Goal: Entertainment & Leisure: Consume media (video, audio)

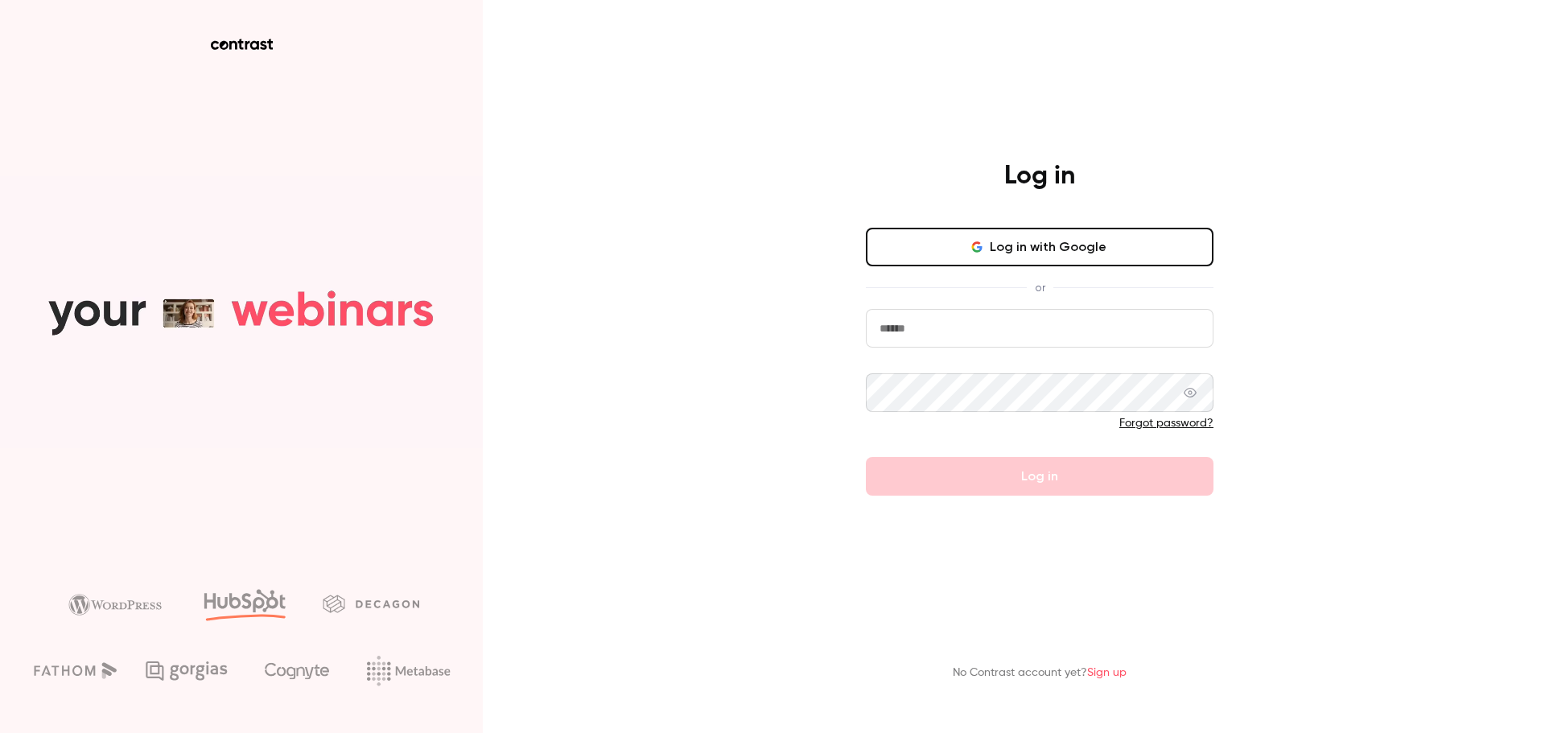
click at [1039, 337] on input "email" at bounding box center [1040, 328] width 348 height 39
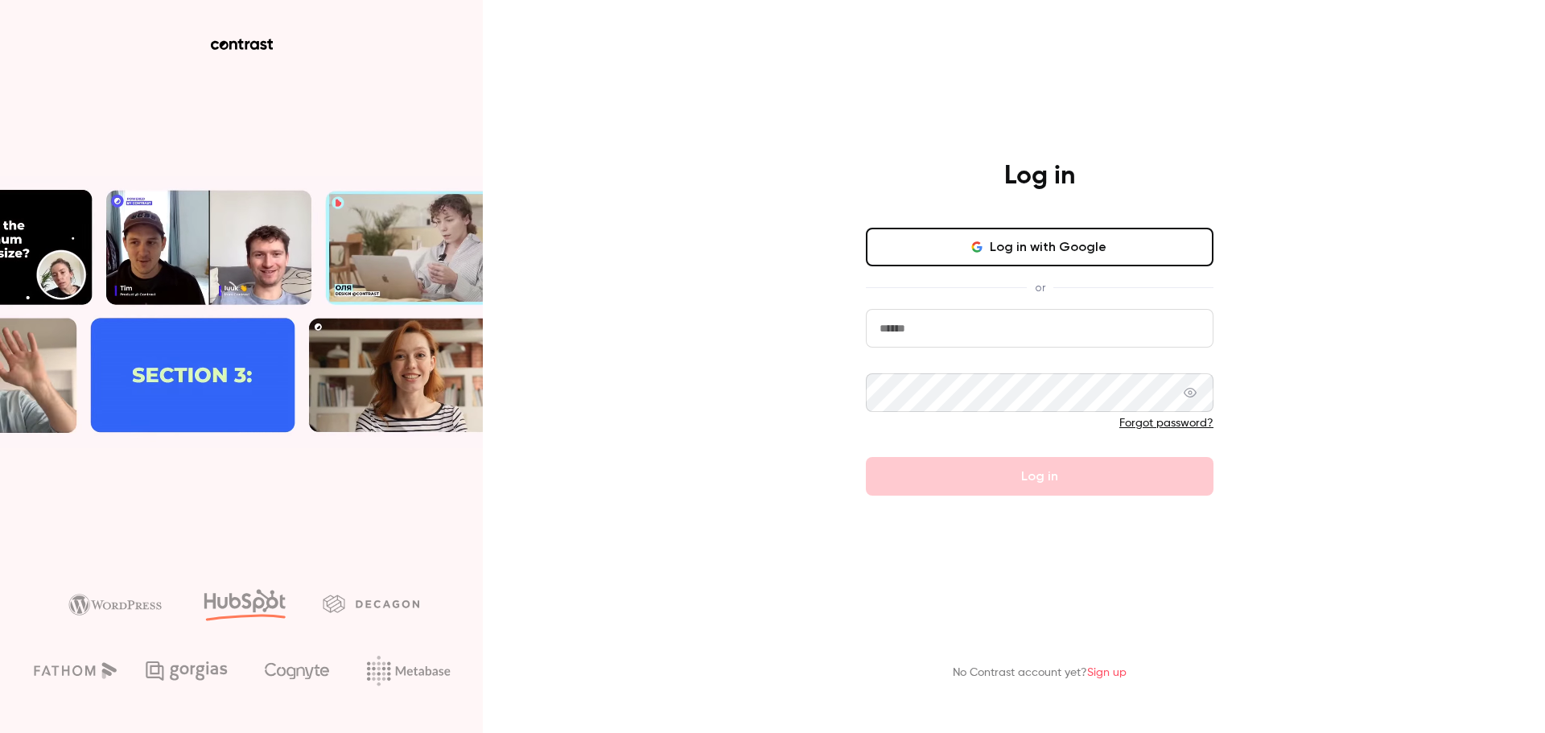
type input "**********"
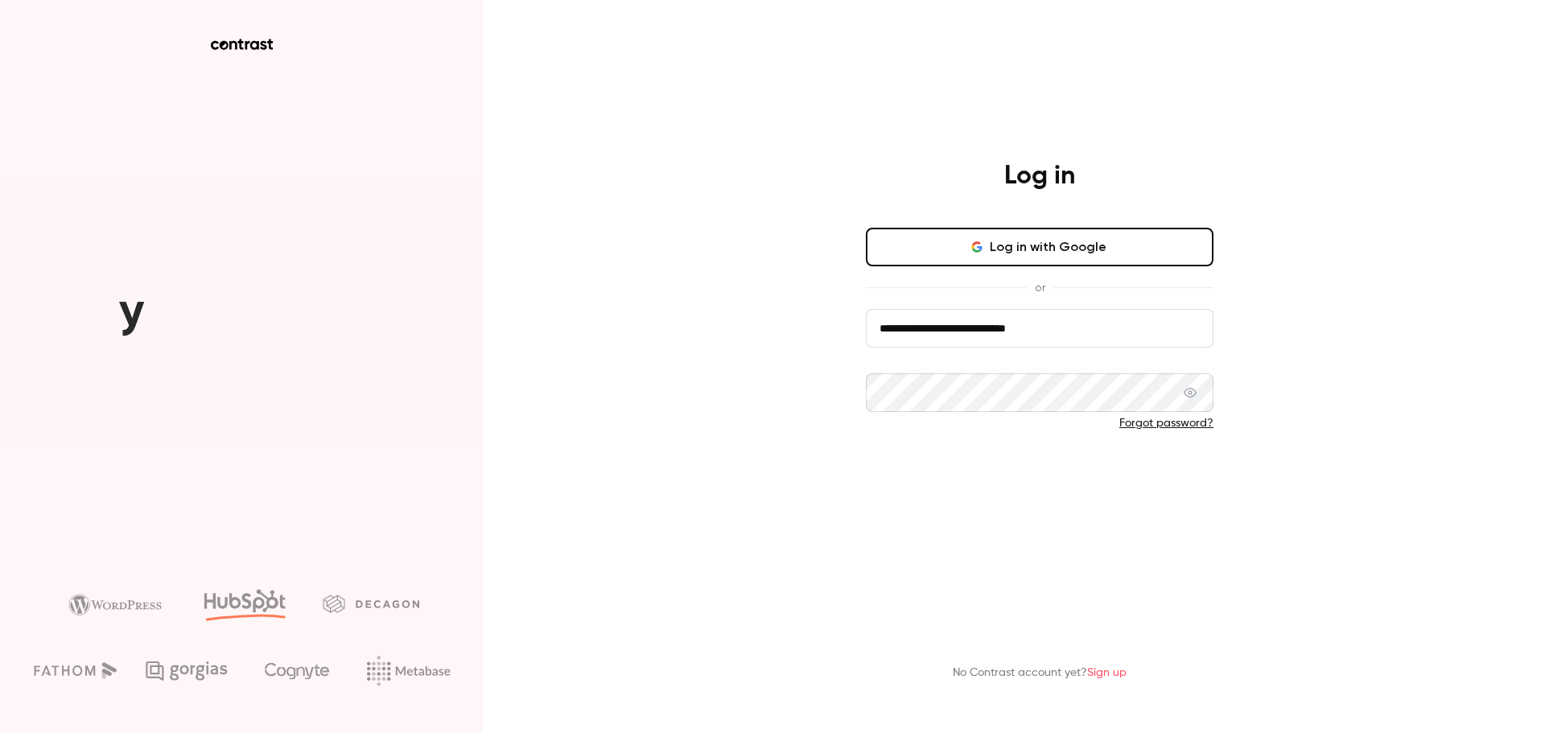
click at [1011, 477] on button "Log in" at bounding box center [1040, 476] width 348 height 39
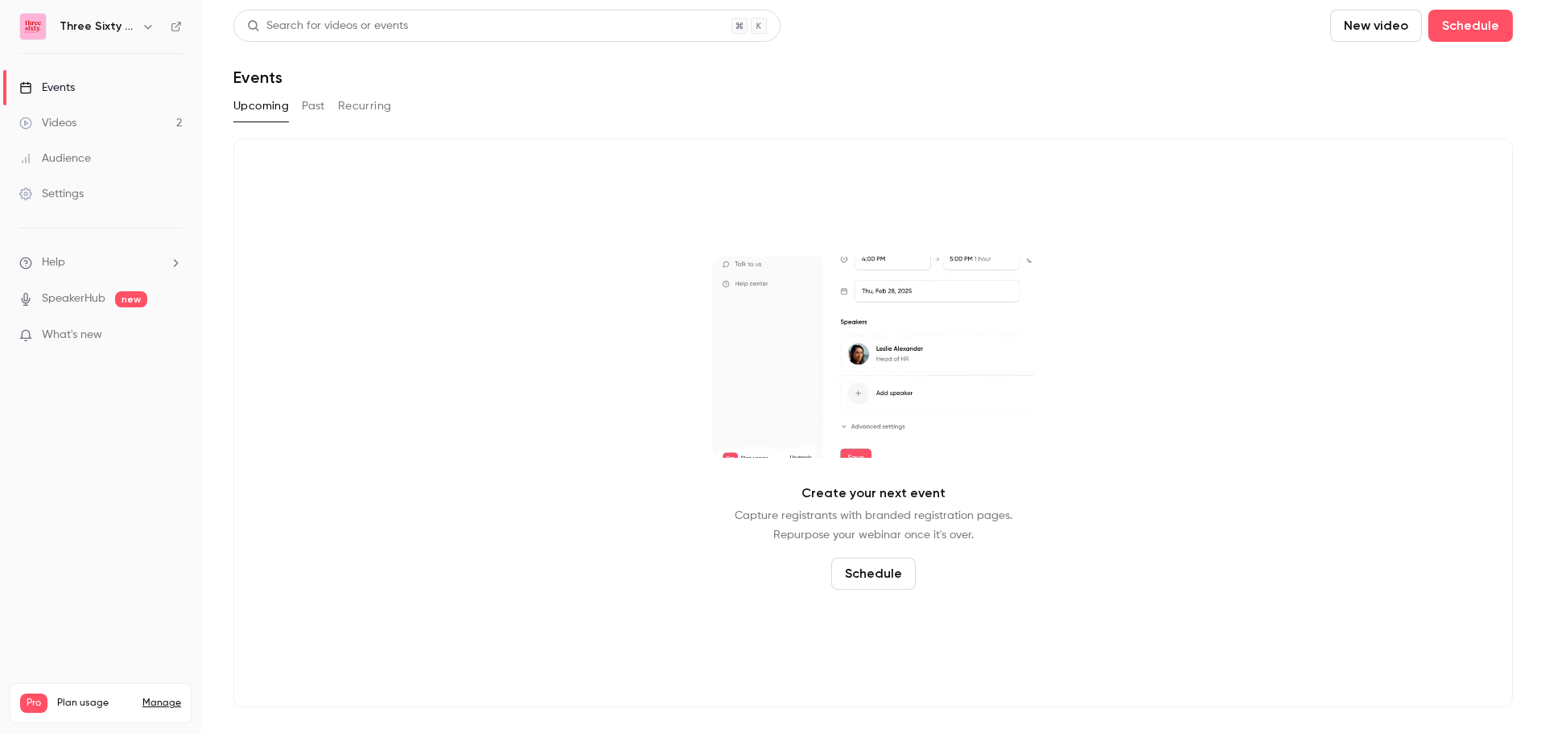
click at [866, 573] on button "Schedule" at bounding box center [874, 574] width 85 height 32
click at [895, 493] on div "One time event" at bounding box center [886, 487] width 122 height 16
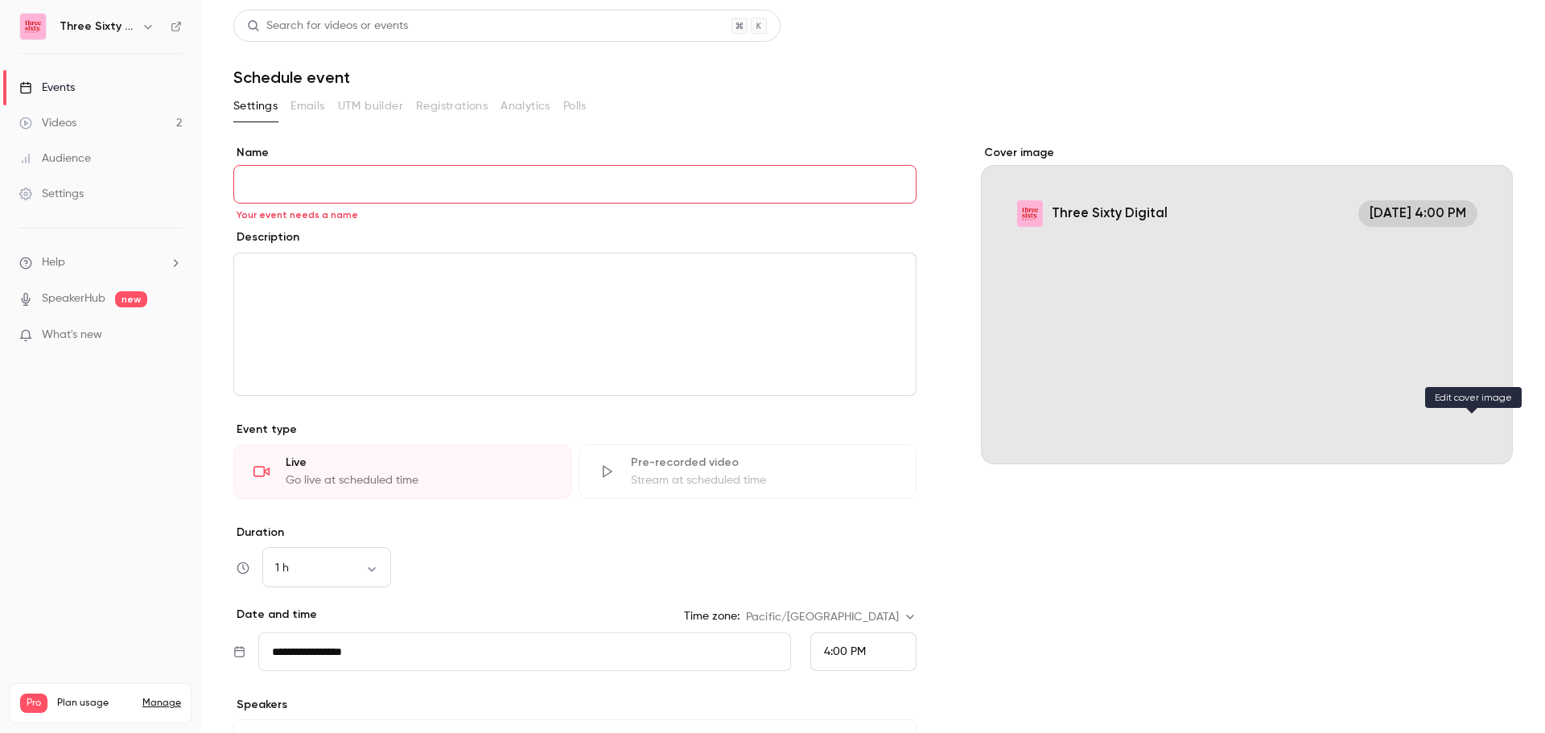
click at [1475, 432] on icon "Cover image" at bounding box center [1484, 435] width 18 height 13
click at [56, 118] on div "Videos" at bounding box center [47, 123] width 57 height 16
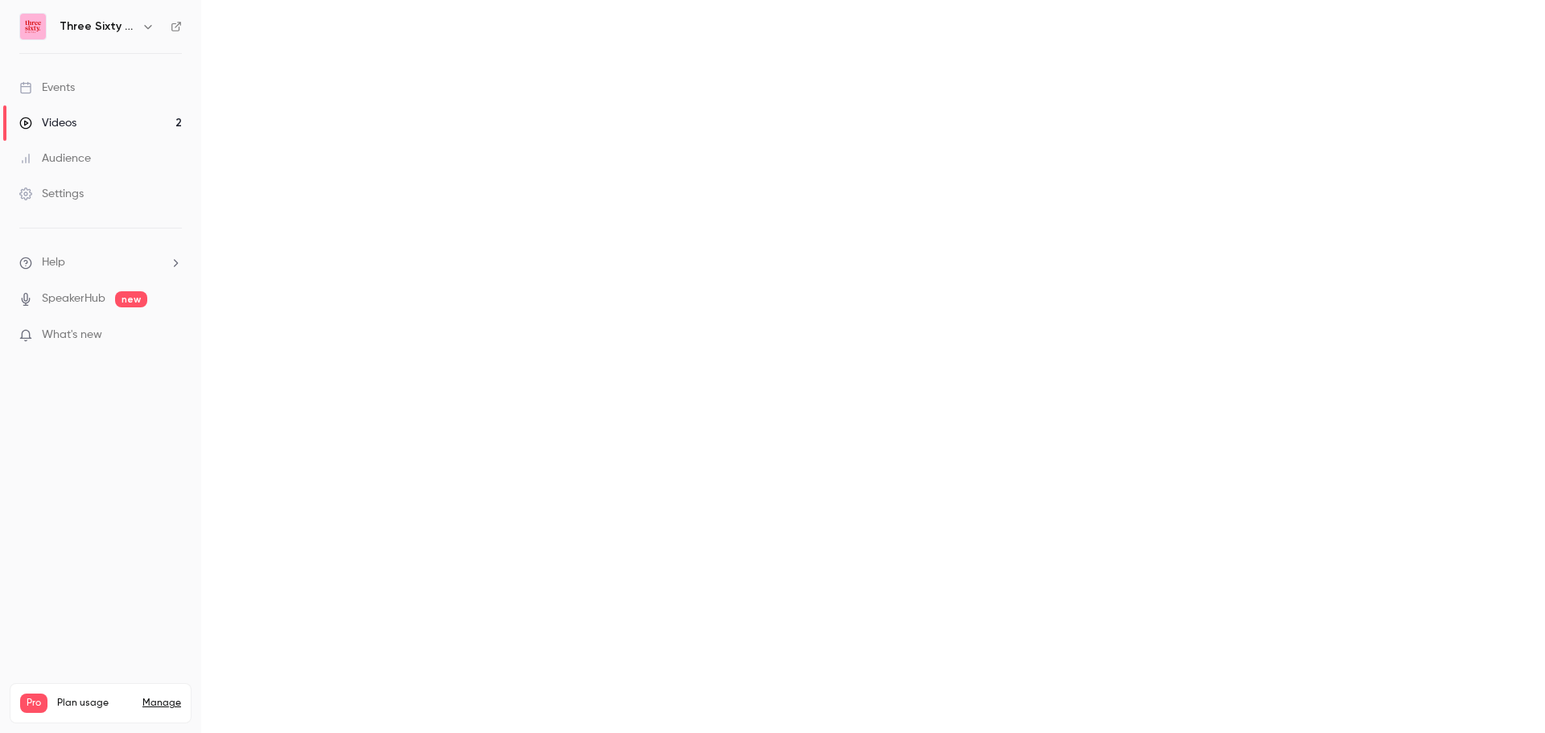
click at [72, 85] on div "Events" at bounding box center [47, 88] width 56 height 16
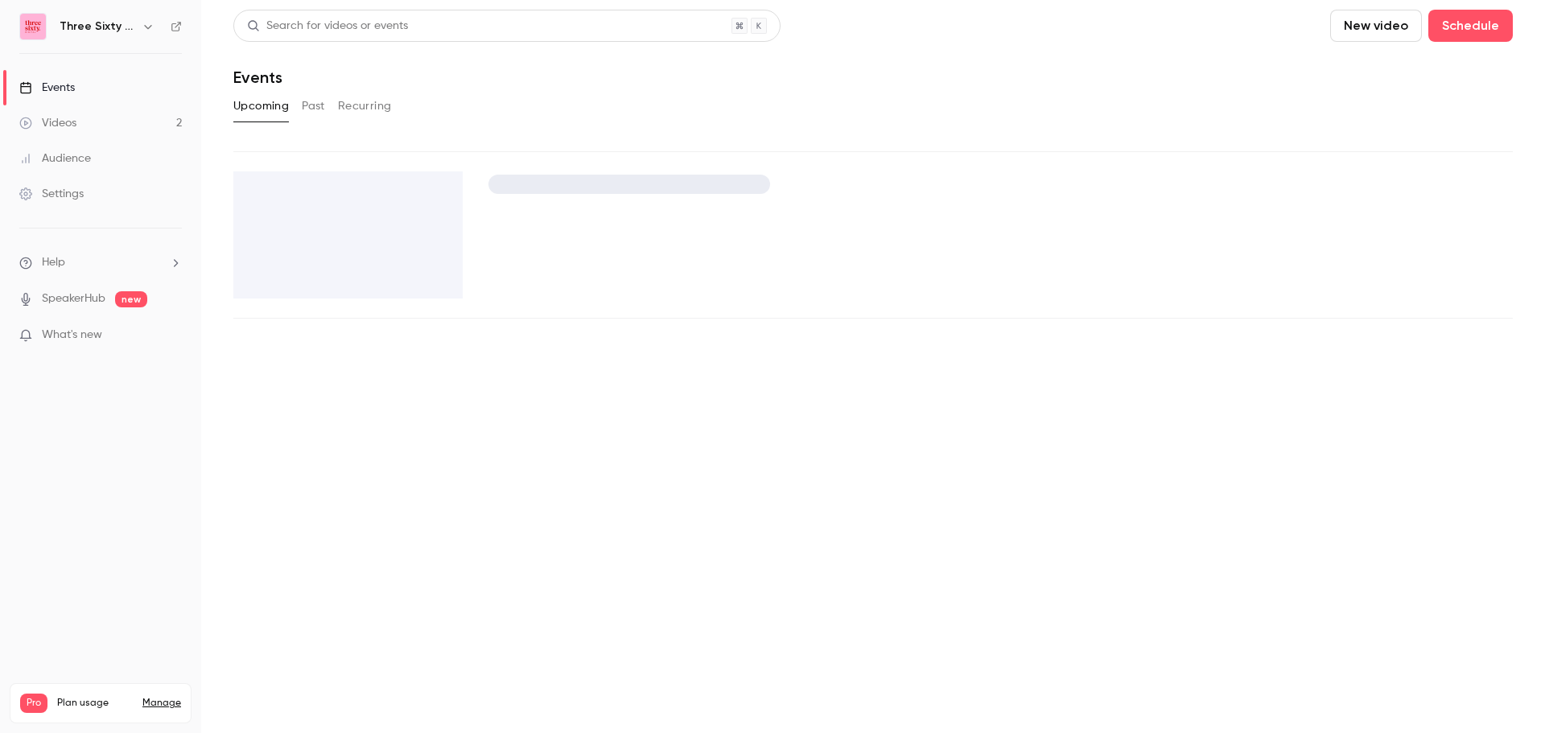
click at [324, 110] on button "Past" at bounding box center [313, 106] width 23 height 26
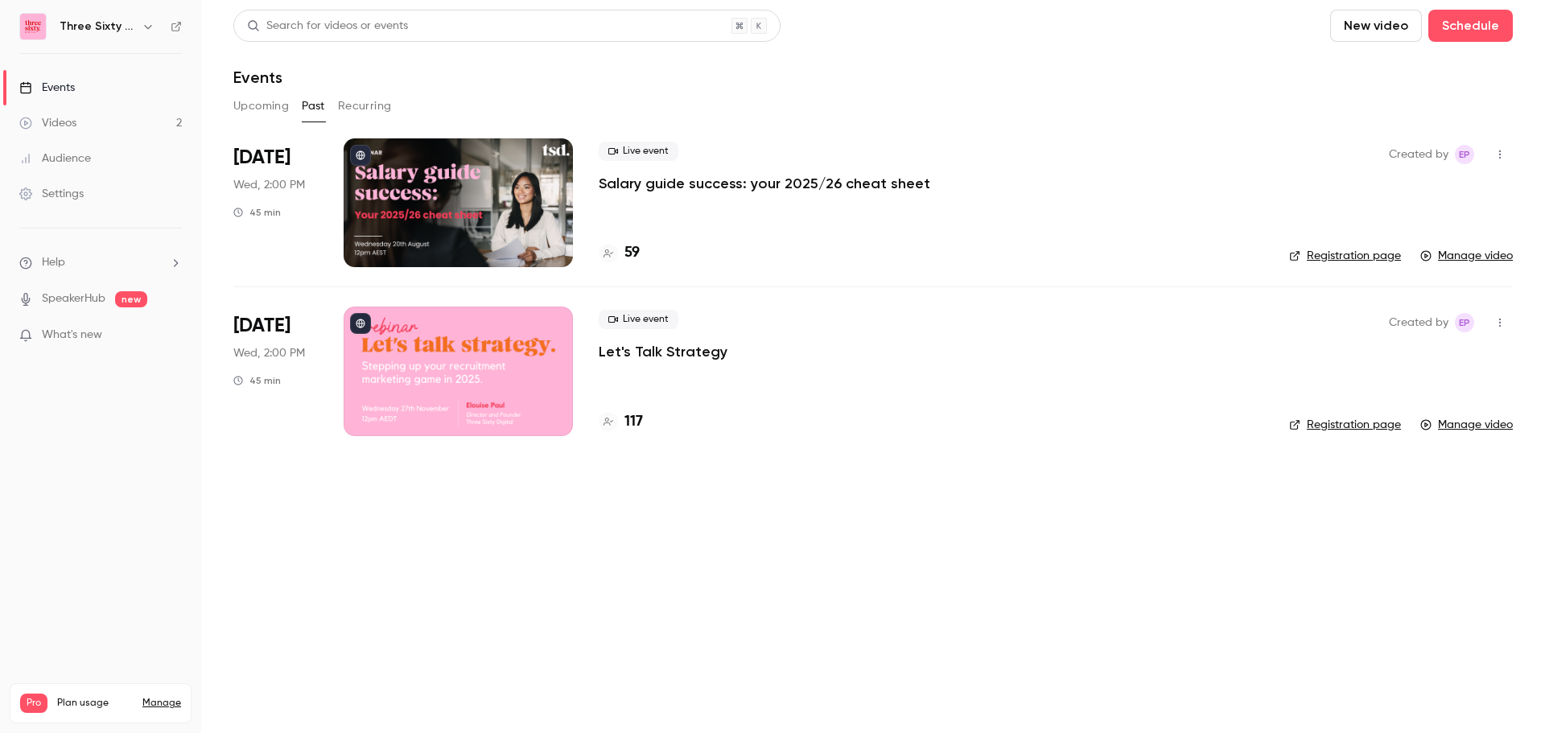
click at [769, 181] on p "Salary guide success: your 2025/26 cheat sheet" at bounding box center [765, 183] width 332 height 19
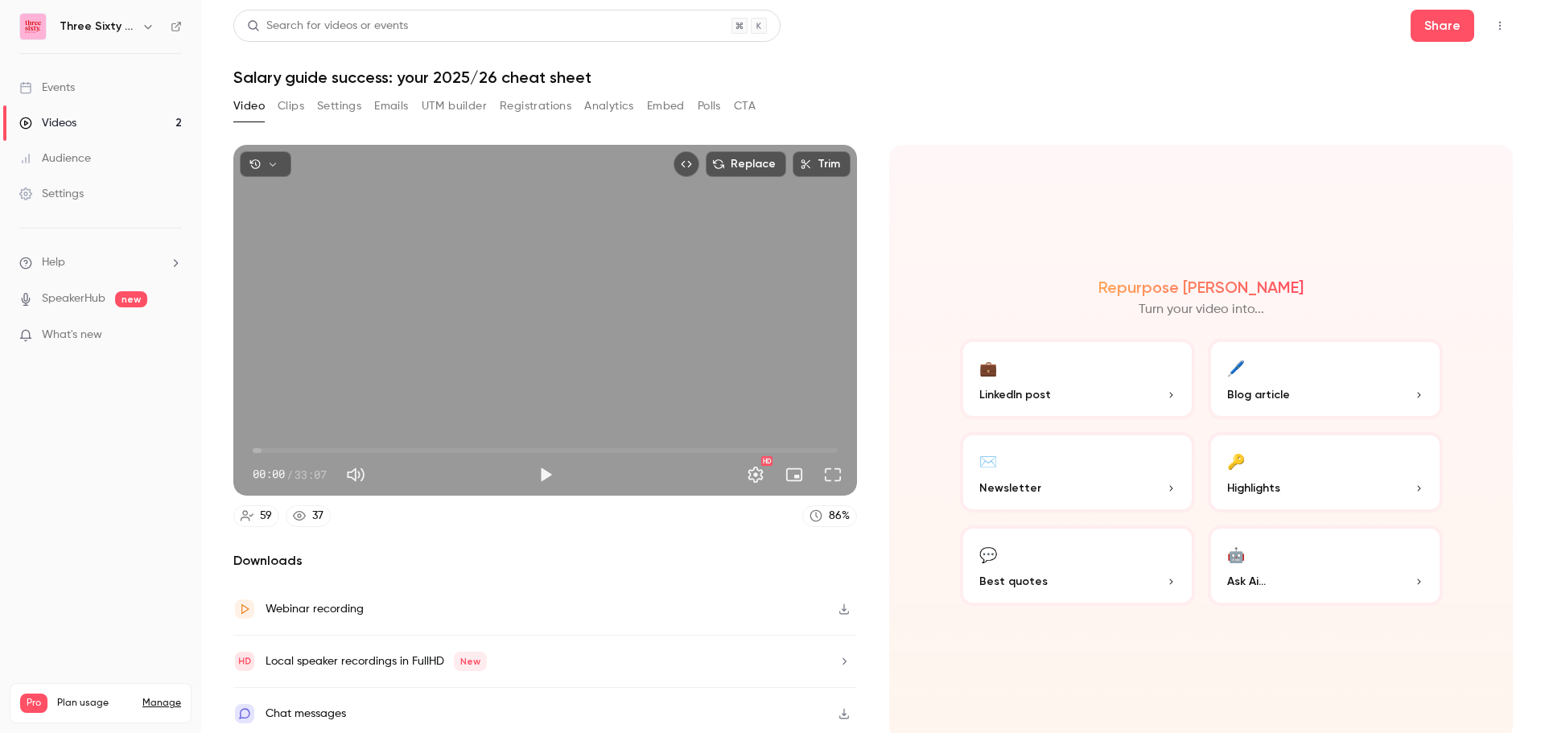
scroll to position [3, 0]
